Goal: Book appointment/travel/reservation

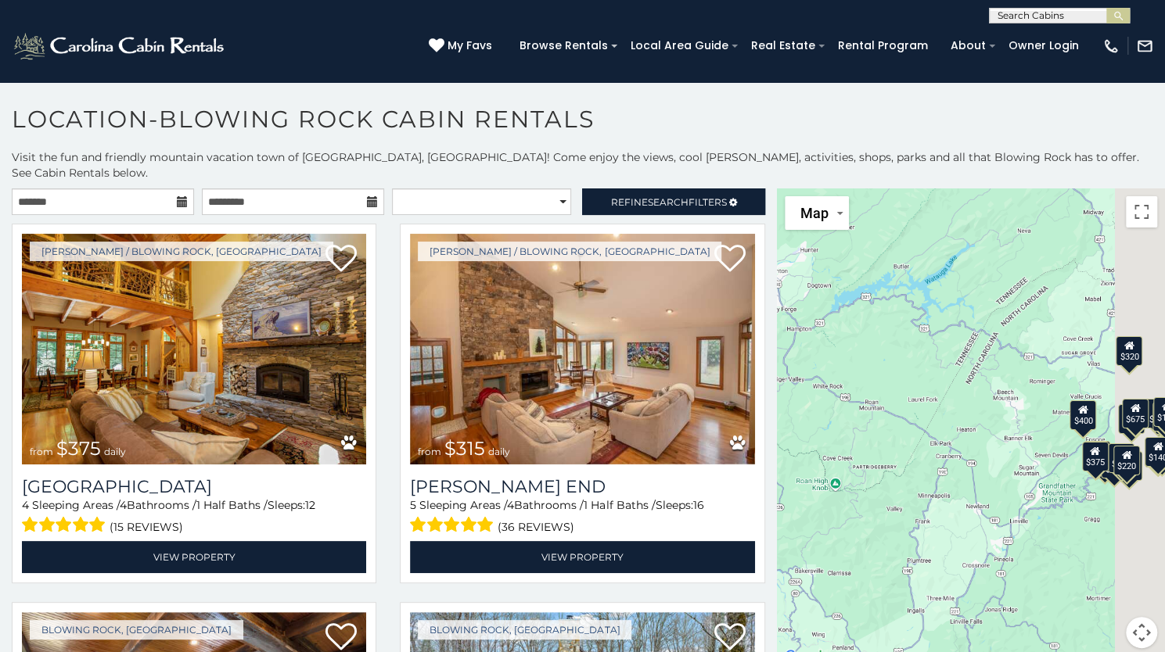
click at [178, 196] on icon at bounding box center [182, 201] width 11 height 11
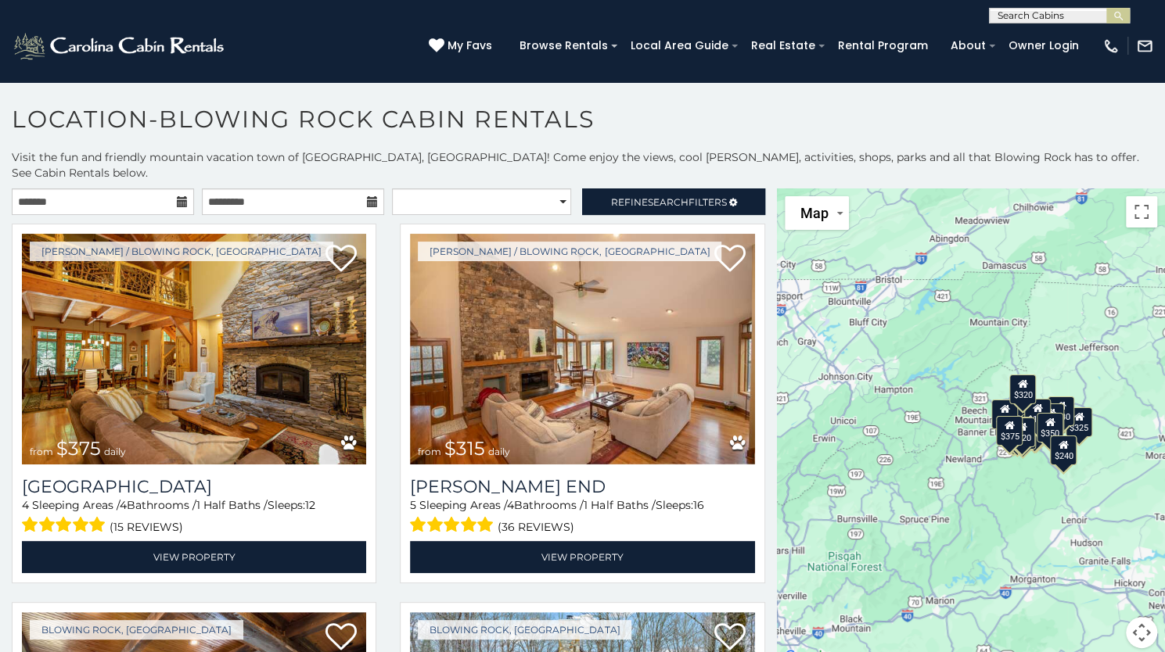
click at [178, 196] on icon at bounding box center [182, 201] width 11 height 11
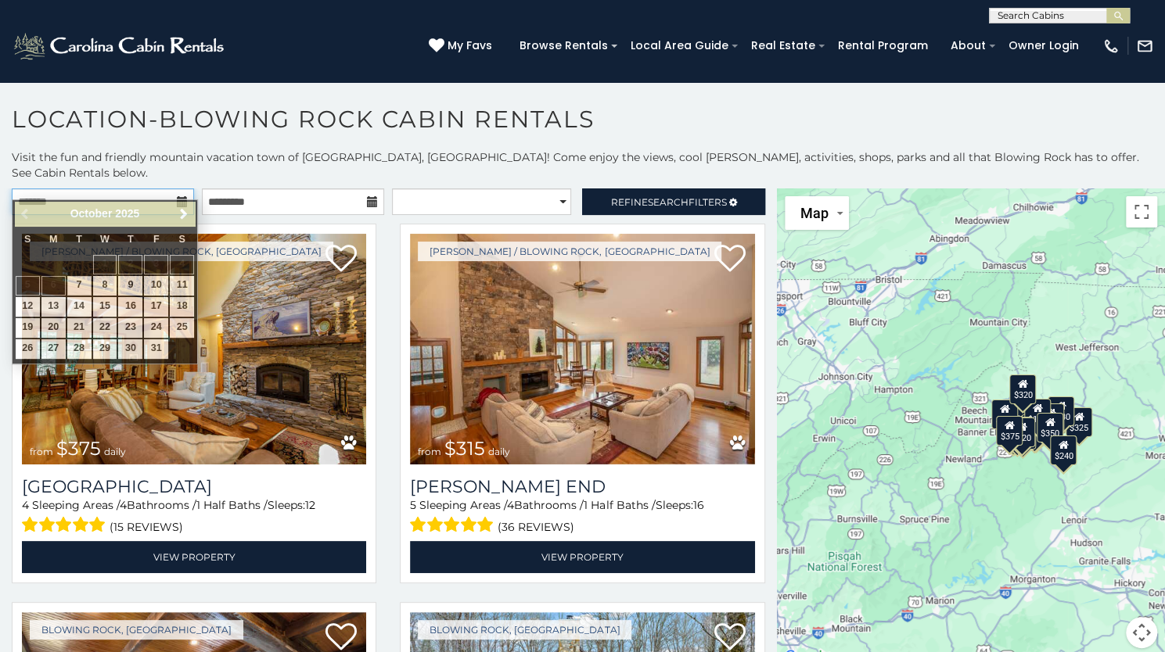
click at [89, 191] on input "text" at bounding box center [103, 202] width 182 height 27
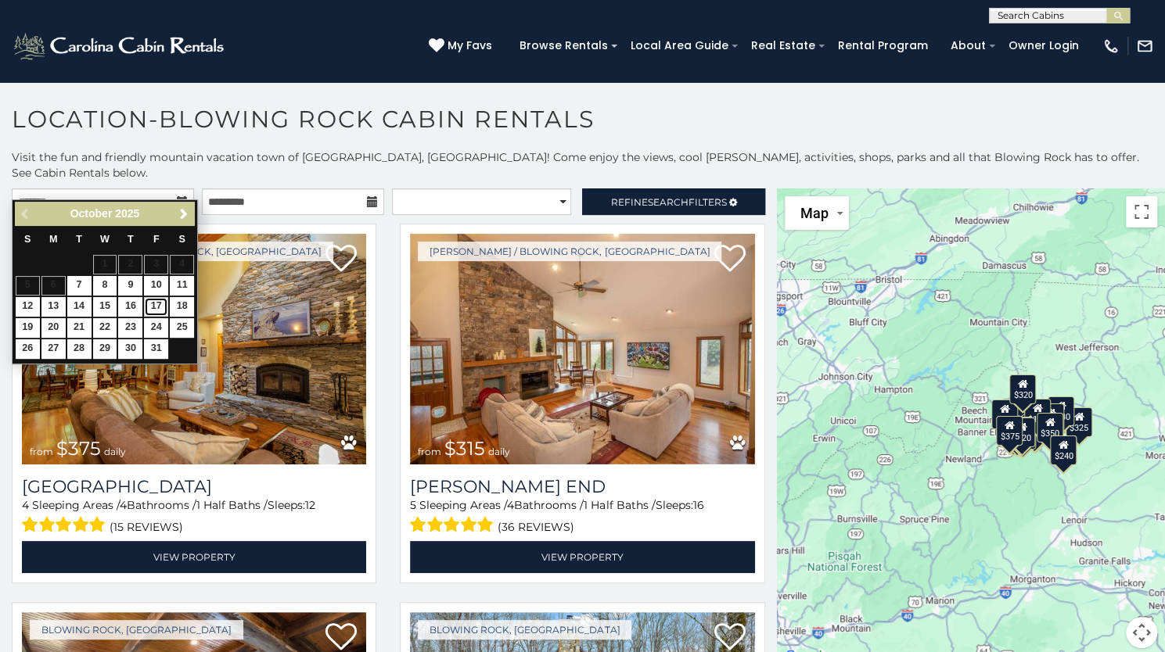
click at [158, 308] on link "17" at bounding box center [156, 307] width 24 height 20
type input "**********"
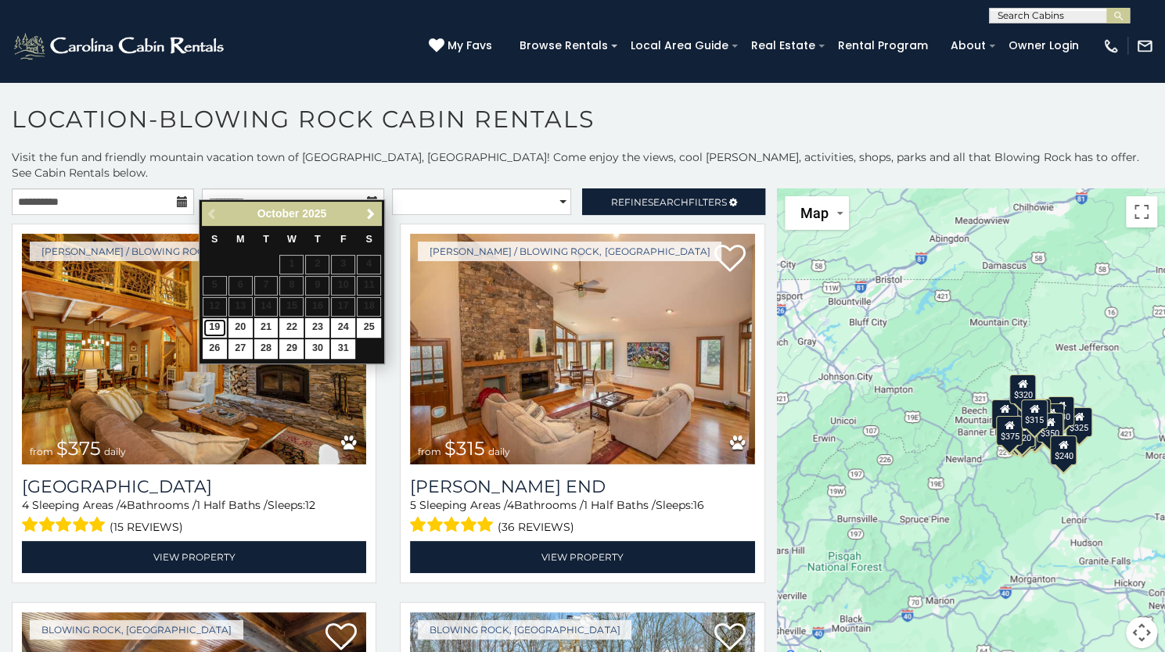
click at [210, 320] on link "19" at bounding box center [215, 328] width 24 height 20
type input "**********"
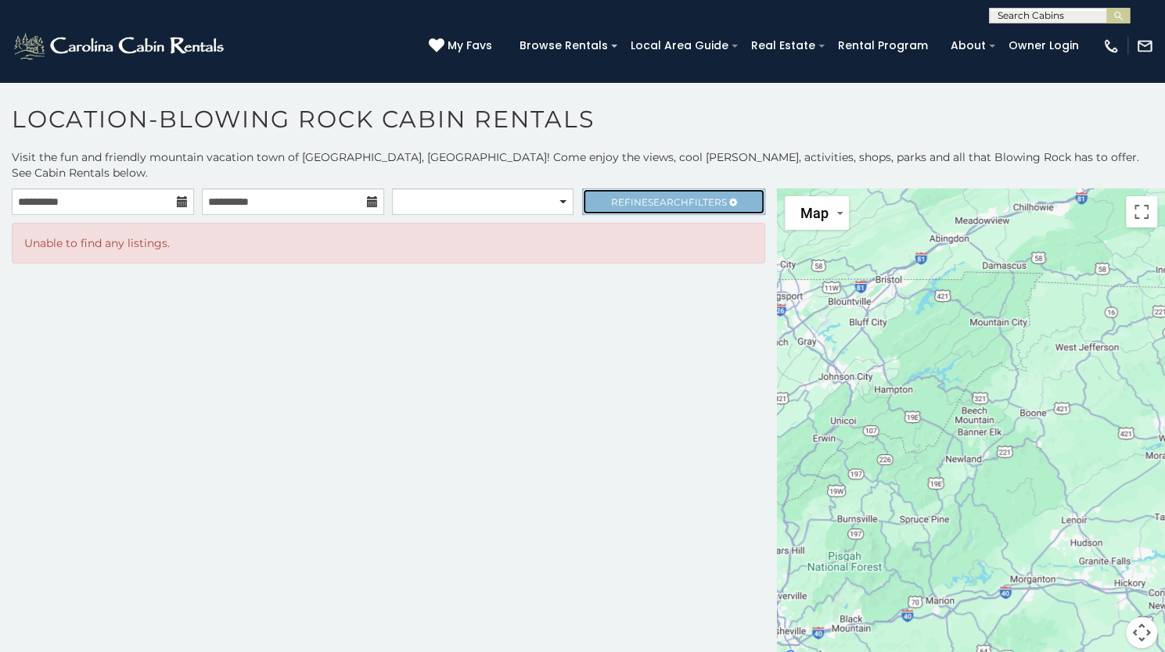
click at [634, 189] on link "Refine Search Filters" at bounding box center [673, 202] width 182 height 27
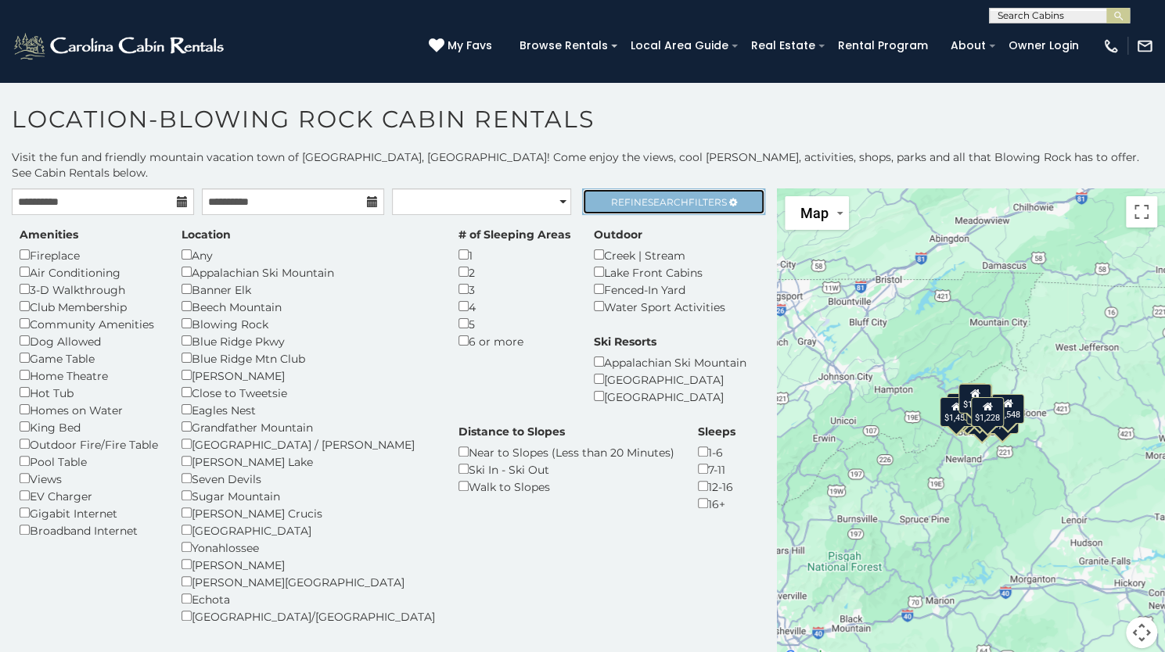
click at [662, 196] on span "Search" at bounding box center [668, 202] width 41 height 12
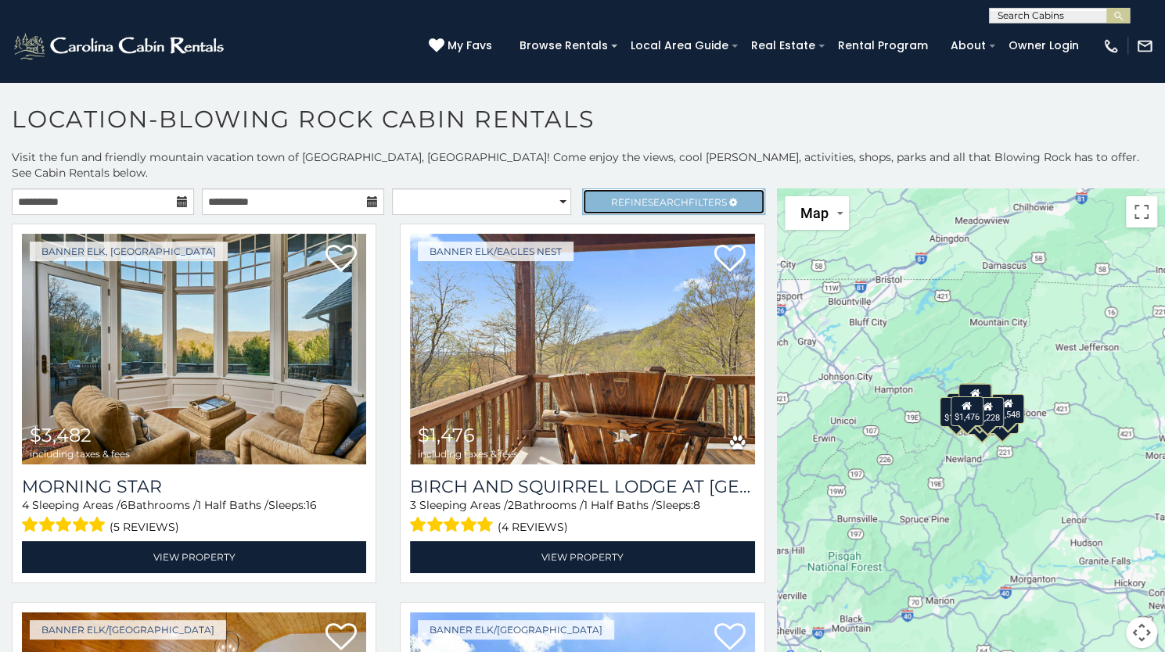
click at [593, 189] on link "Refine Search Filters" at bounding box center [673, 202] width 182 height 27
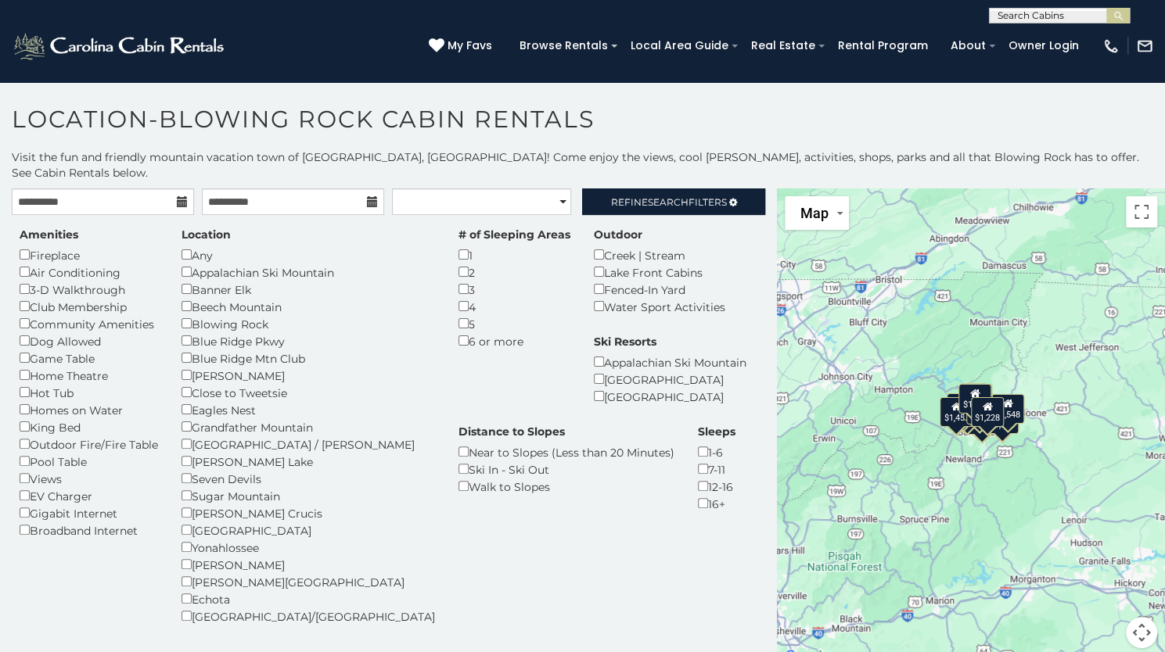
click at [619, 170] on div "**********" at bounding box center [582, 419] width 1165 height 541
click at [635, 197] on link "Refine Search Filters" at bounding box center [673, 202] width 182 height 27
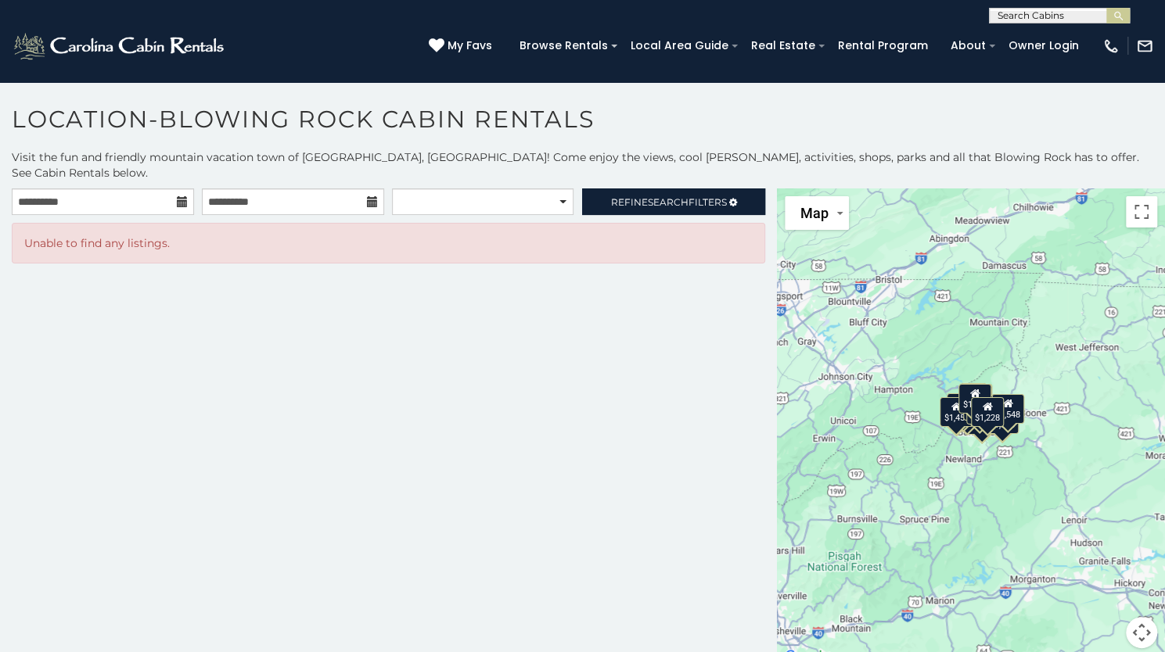
click at [975, 411] on div "$3,482" at bounding box center [981, 420] width 33 height 30
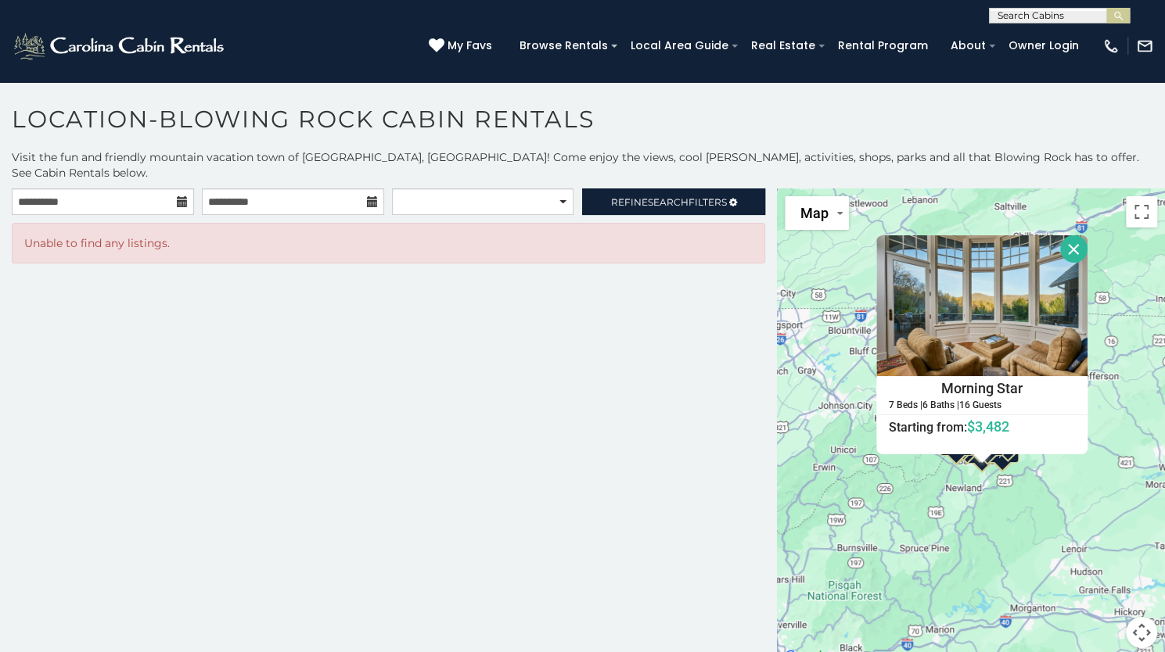
click at [965, 450] on div "$3,482 $1,476 $1,426 $2,028 $1,694 $1,387 $1,336 $1,458 $1,548 $816 $617 $616 $…" at bounding box center [971, 428] width 388 height 479
click at [953, 445] on div "$3,482 $1,476 $1,426 $2,028 $1,694 $1,387 $1,336 $1,458 $1,548 $816 $617 $616 $…" at bounding box center [971, 428] width 388 height 479
click at [1018, 454] on div "$3,482 $1,476 $1,426 $2,028 $1,694 $1,387 $1,336 $1,458 $1,548 $816 $617 $616 $…" at bounding box center [971, 428] width 388 height 479
click at [1000, 438] on div "Morning Star 7 Beds | 6 Baths | 16 Guests Distance from your point: %dist% %dis…" at bounding box center [981, 344] width 211 height 219
click at [998, 447] on div "$1,336" at bounding box center [1002, 448] width 33 height 30
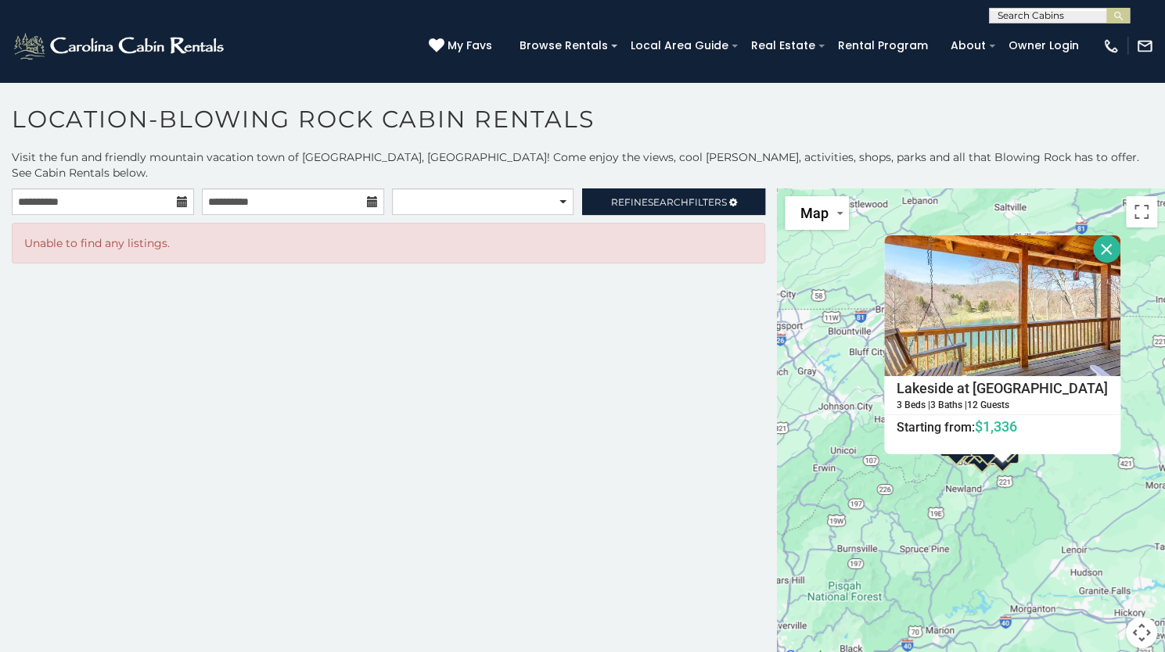
click at [995, 450] on div "$3,482 $1,476 $1,426 $2,028 $1,694 $1,387 $1,336 $1,458 $1,548 $816 $617 $616 $…" at bounding box center [971, 428] width 388 height 479
click at [648, 189] on link "Refine Search Filters" at bounding box center [673, 202] width 182 height 27
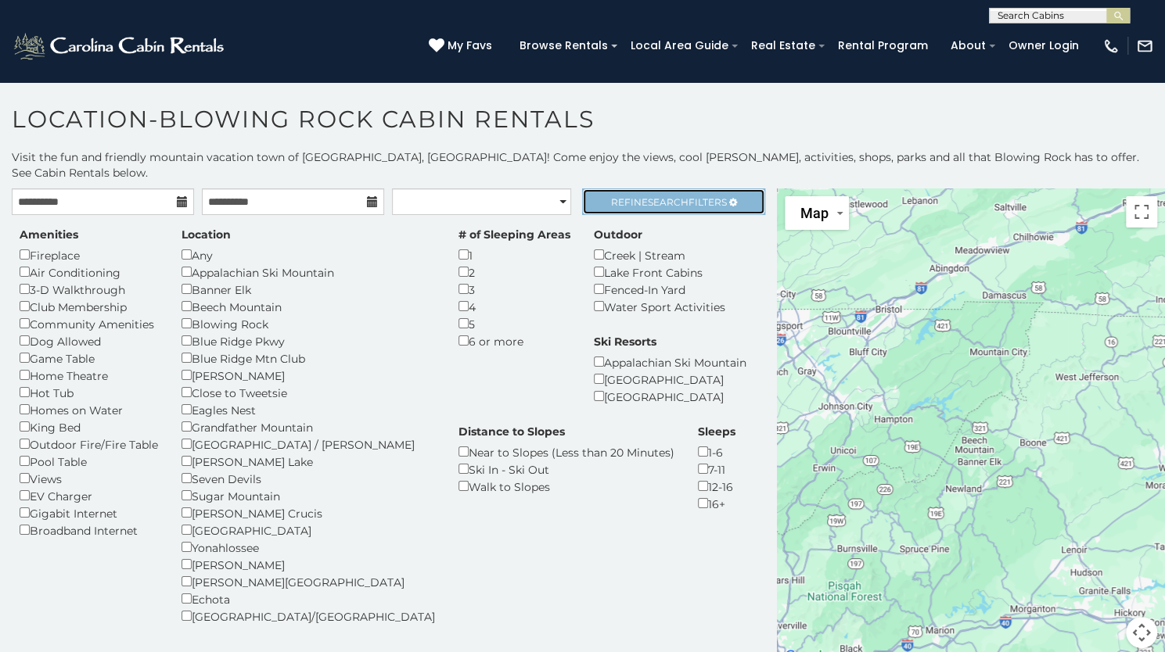
click at [604, 189] on link "Refine Search Filters" at bounding box center [673, 202] width 182 height 27
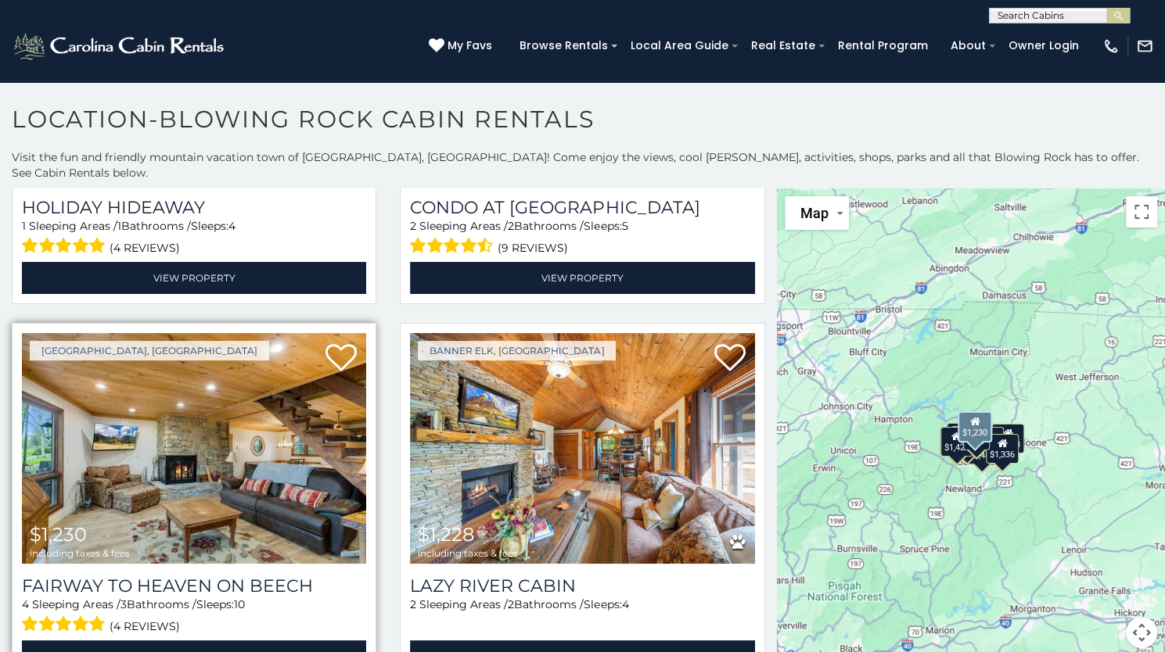
scroll to position [14, 0]
